Goal: Task Accomplishment & Management: Manage account settings

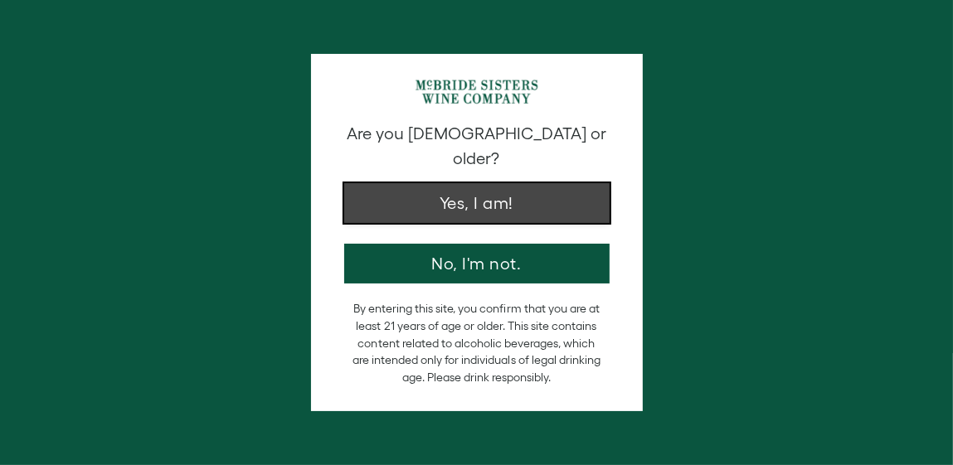
click at [434, 183] on button "Yes, I am!" at bounding box center [477, 203] width 266 height 40
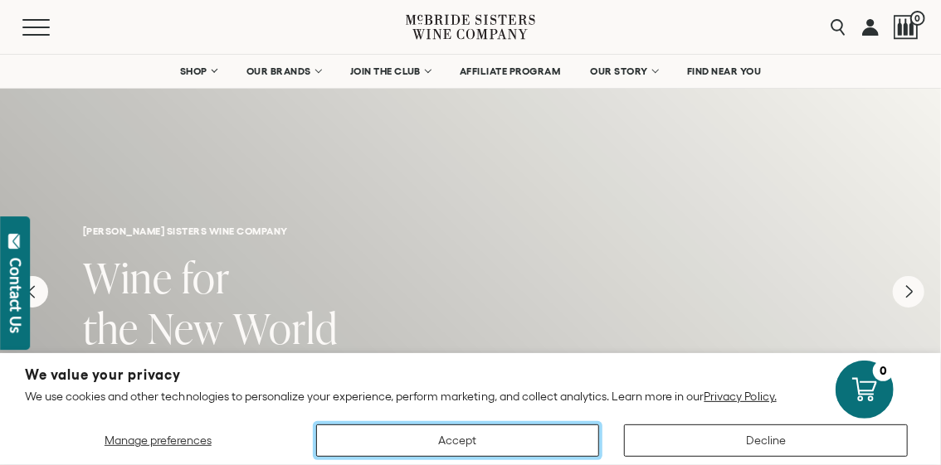
click at [517, 438] on button "Accept" at bounding box center [458, 441] width 284 height 32
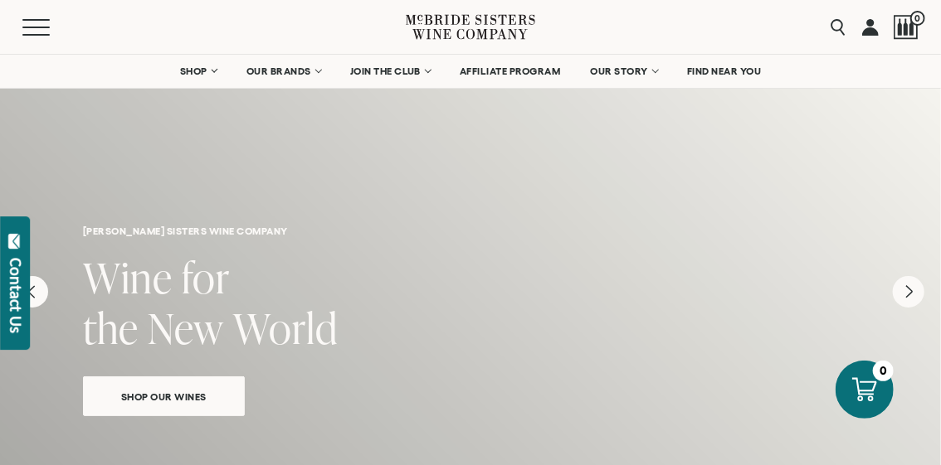
click at [870, 25] on link at bounding box center [870, 27] width 17 height 54
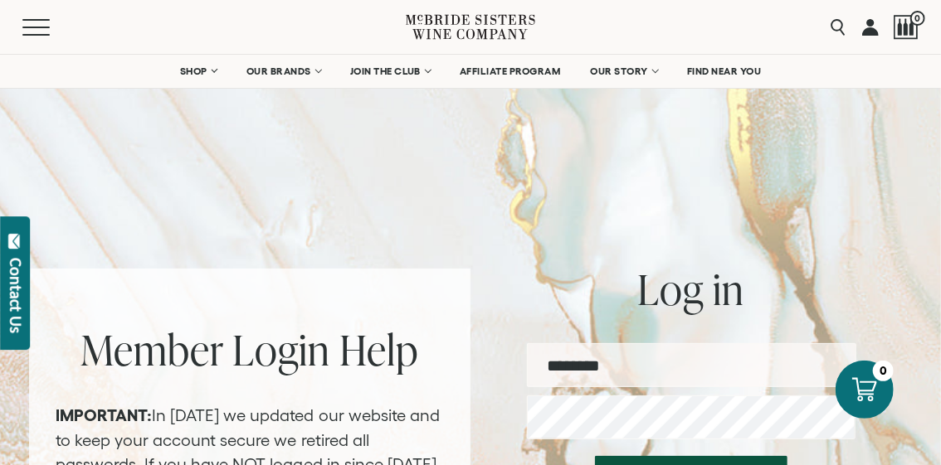
click at [574, 368] on input "email" at bounding box center [691, 366] width 329 height 44
type input "**********"
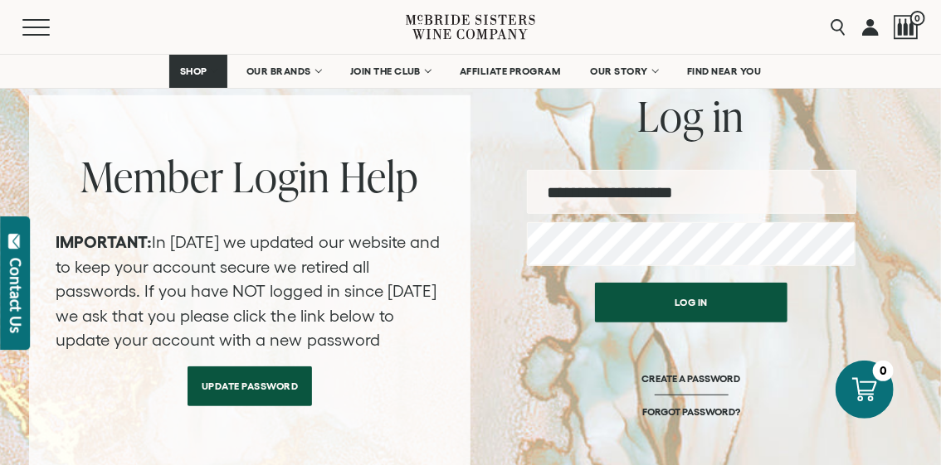
scroll to position [174, 0]
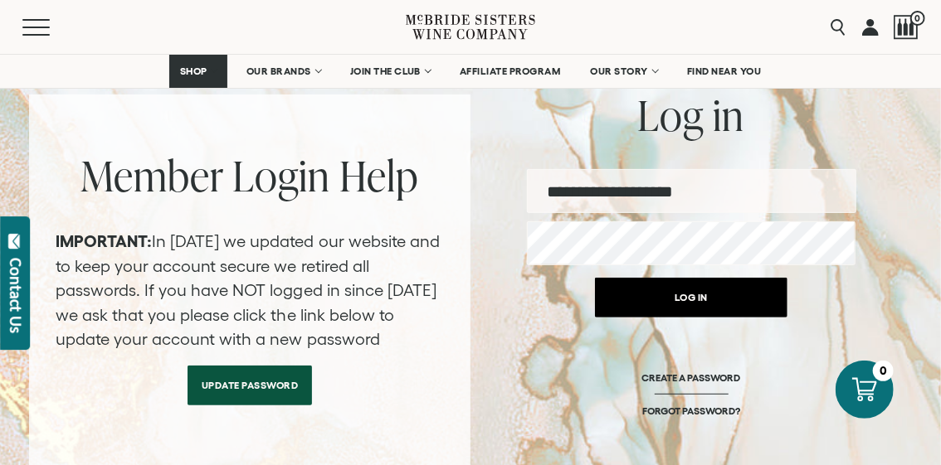
click at [685, 306] on button "Log in" at bounding box center [691, 298] width 193 height 40
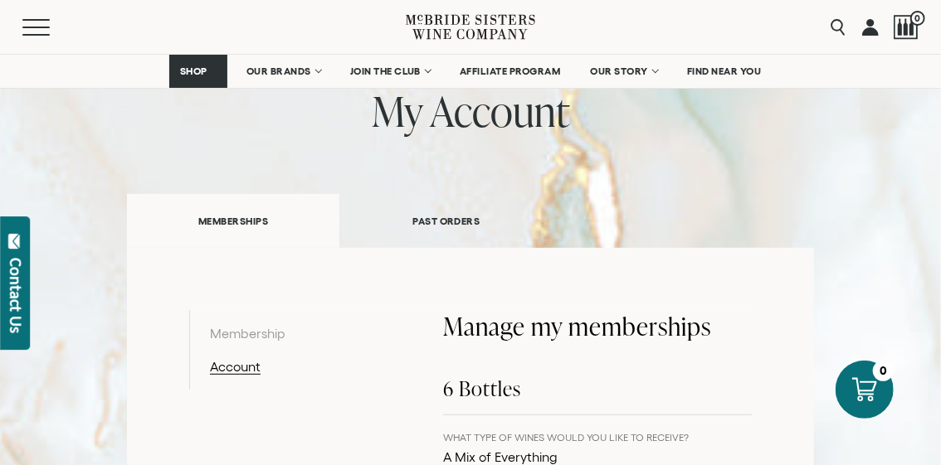
scroll to position [108, 0]
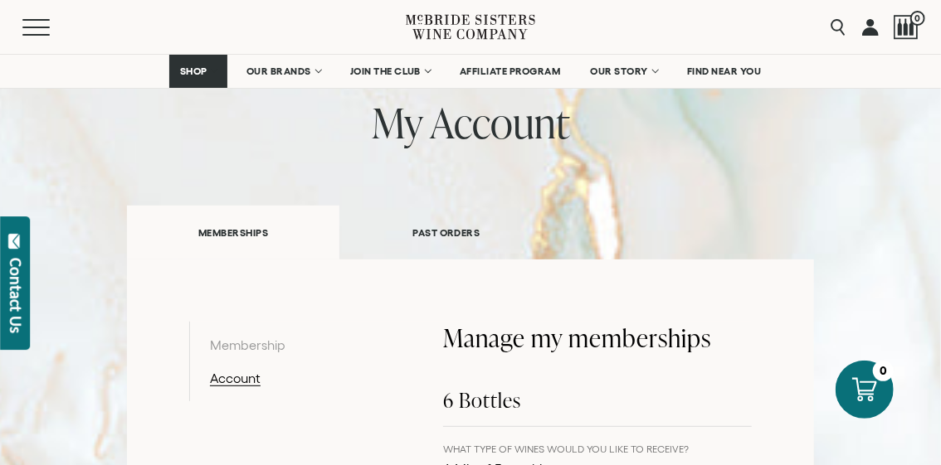
click at [446, 230] on link "PAST ORDERS" at bounding box center [445, 232] width 213 height 57
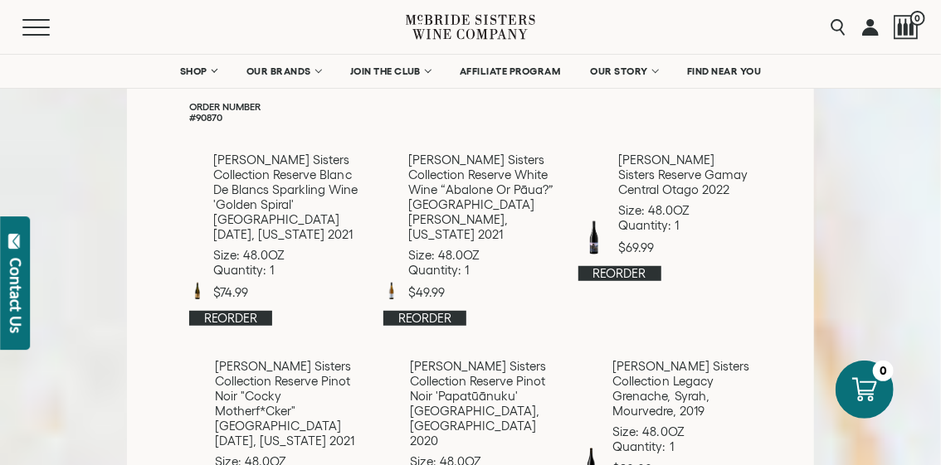
scroll to position [0, 0]
